Goal: Information Seeking & Learning: Learn about a topic

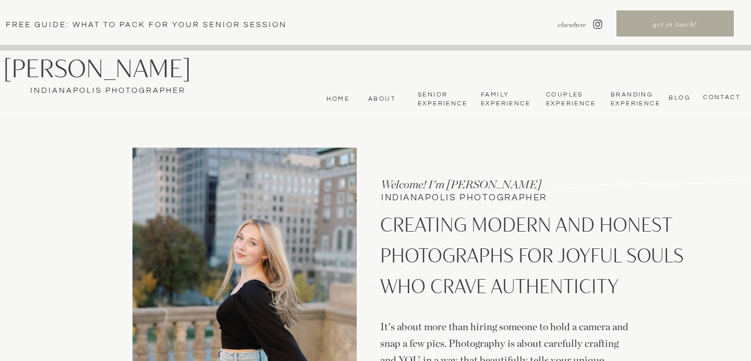
scroll to position [15, 0]
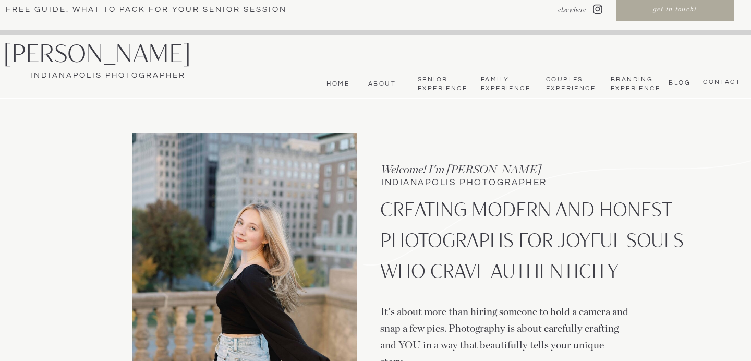
click at [494, 77] on nav "Family Experience" at bounding box center [505, 84] width 49 height 17
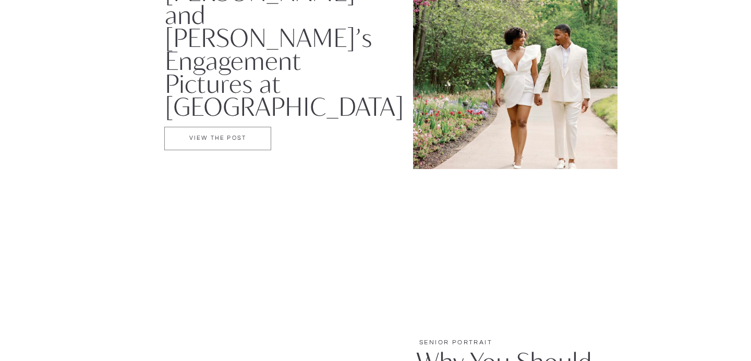
scroll to position [2399, 0]
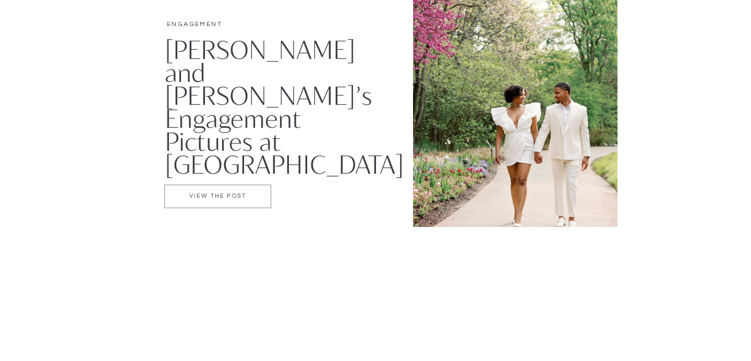
click at [556, 186] on img at bounding box center [515, 100] width 205 height 254
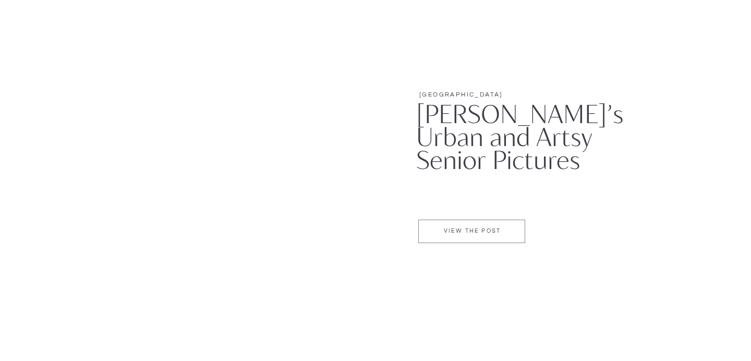
scroll to position [1275, 0]
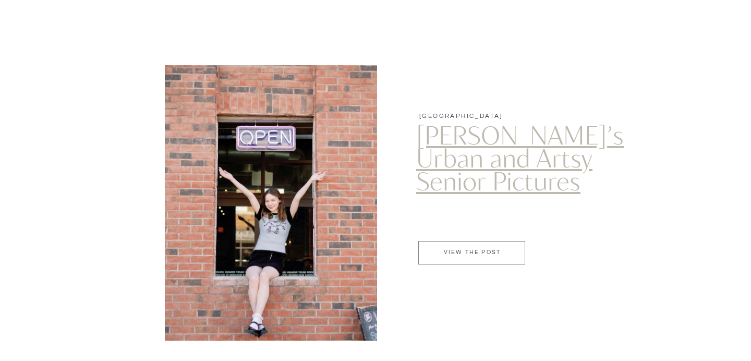
click at [531, 152] on link "[PERSON_NAME]’s Urban and Artsy Senior Pictures" at bounding box center [520, 157] width 208 height 76
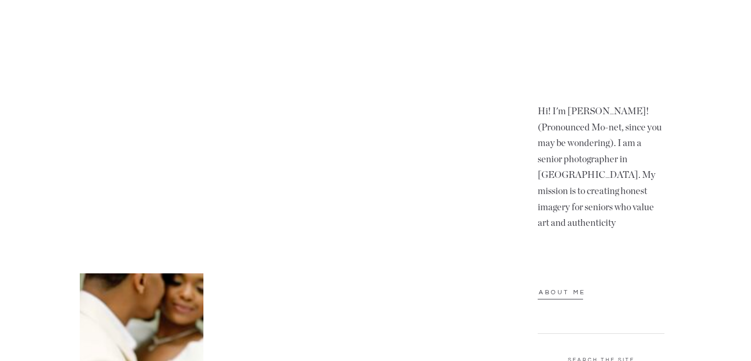
scroll to position [835, 0]
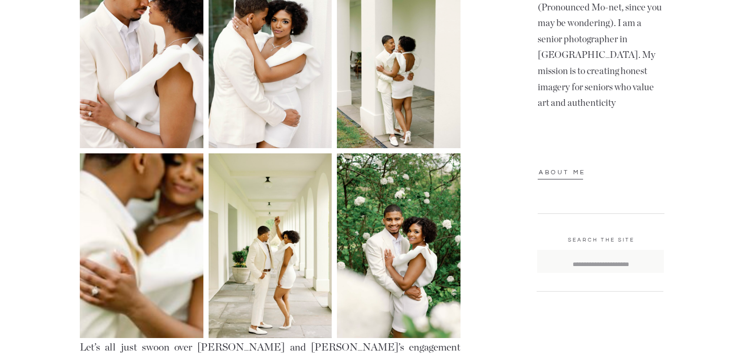
click at [269, 89] on img at bounding box center [271, 55] width 124 height 185
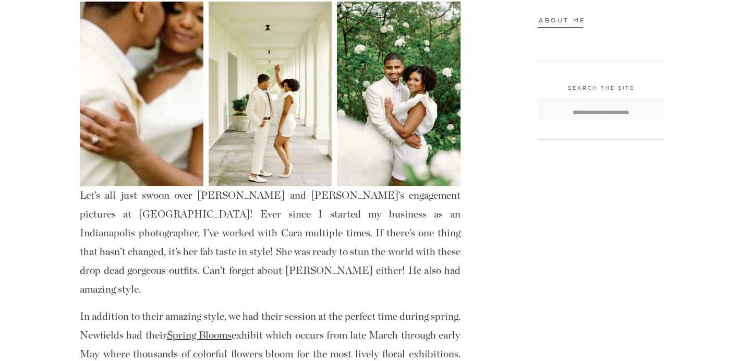
scroll to position [991, 0]
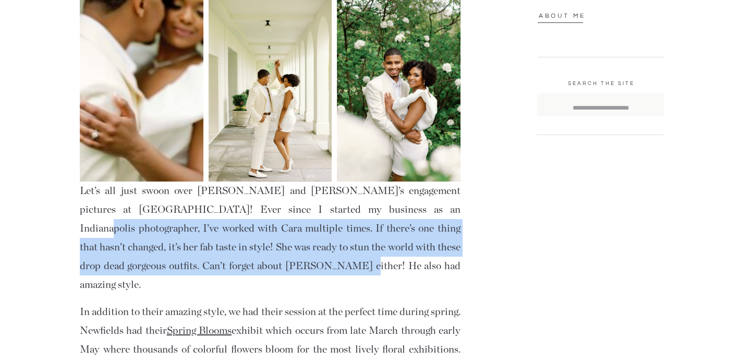
drag, startPoint x: 342, startPoint y: 209, endPoint x: 434, endPoint y: 268, distance: 109.3
click at [434, 268] on p "Let’s all just swoon over Cara and Tevin’s engagement pictures at Newfields! Ev…" at bounding box center [270, 238] width 381 height 113
drag, startPoint x: 434, startPoint y: 268, endPoint x: 357, endPoint y: 267, distance: 77.2
click at [357, 267] on p "Let’s all just swoon over Cara and Tevin’s engagement pictures at Newfields! Ev…" at bounding box center [270, 238] width 381 height 113
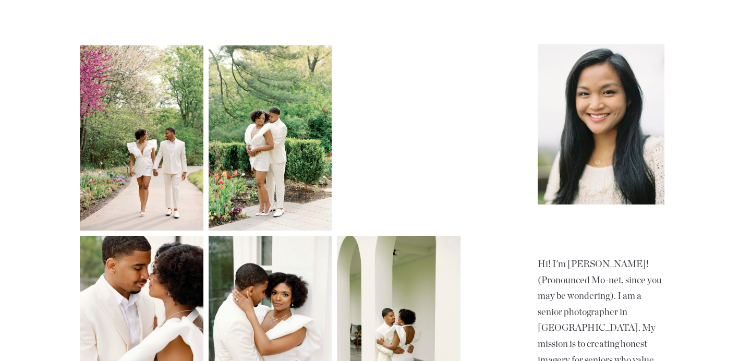
scroll to position [554, 0]
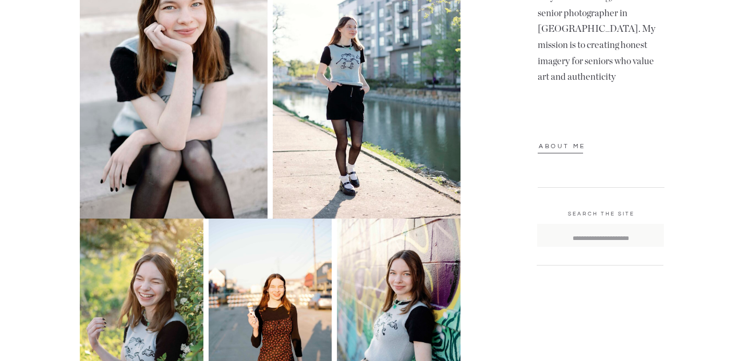
scroll to position [1044, 0]
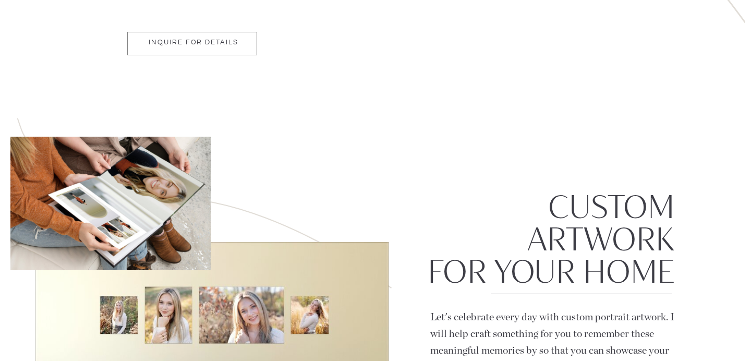
scroll to position [6223, 0]
